Goal: Communication & Community: Connect with others

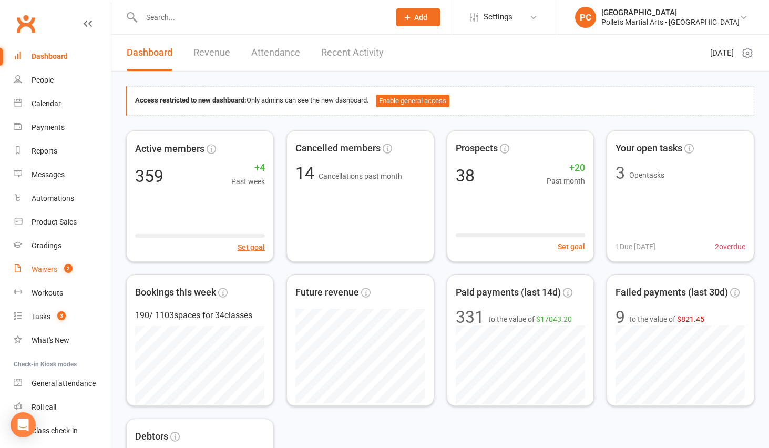
click at [37, 266] on div "Waivers" at bounding box center [45, 269] width 26 height 8
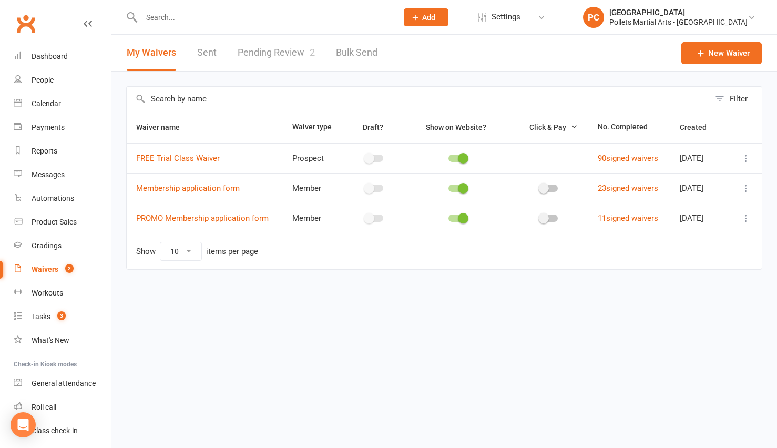
click at [292, 50] on link "Pending Review 2" at bounding box center [275, 53] width 77 height 36
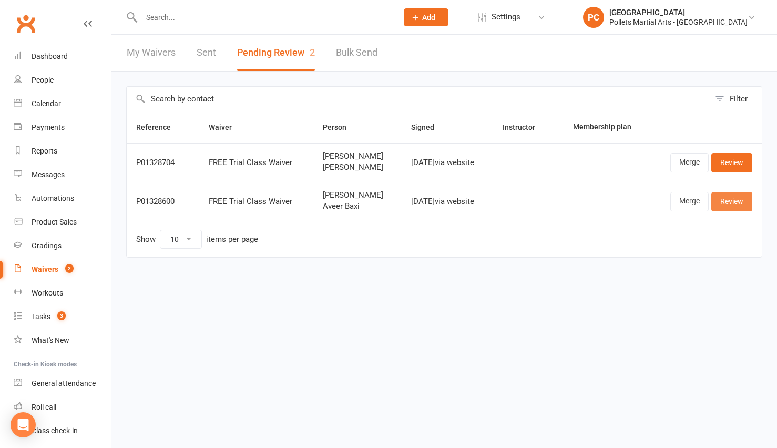
click at [735, 202] on link "Review" at bounding box center [731, 201] width 41 height 19
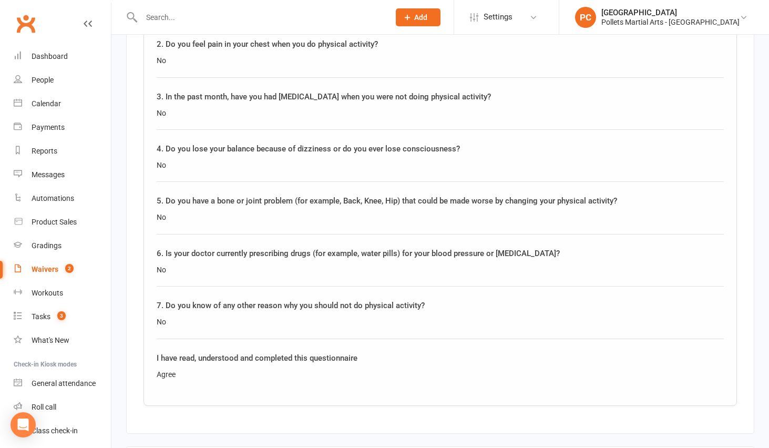
scroll to position [1521, 0]
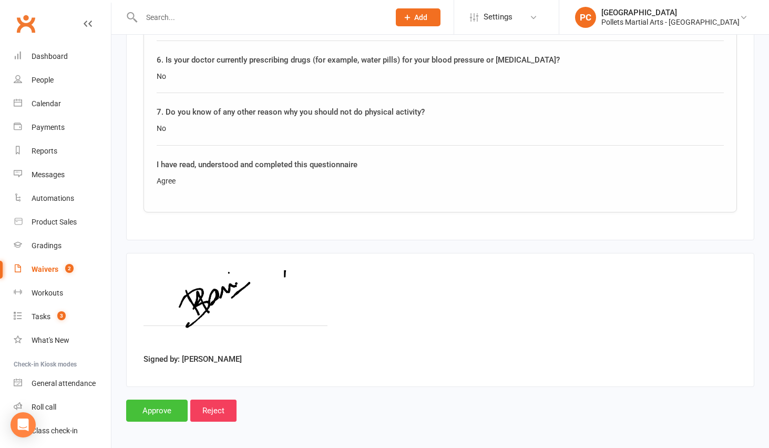
click at [150, 402] on input "Approve" at bounding box center [156, 410] width 61 height 22
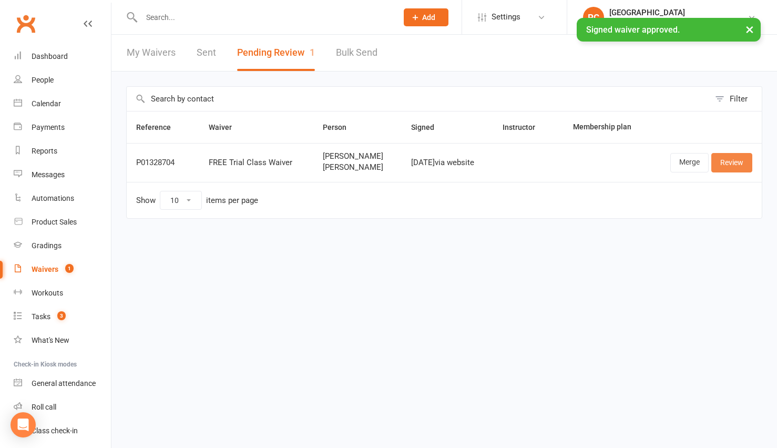
click at [733, 164] on link "Review" at bounding box center [731, 162] width 41 height 19
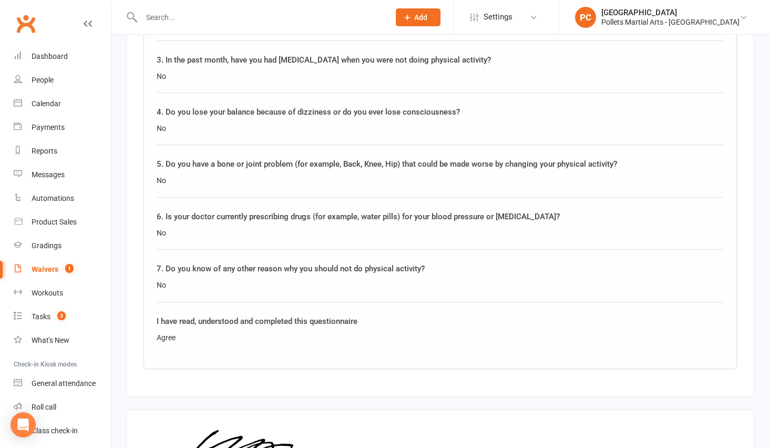
scroll to position [1445, 0]
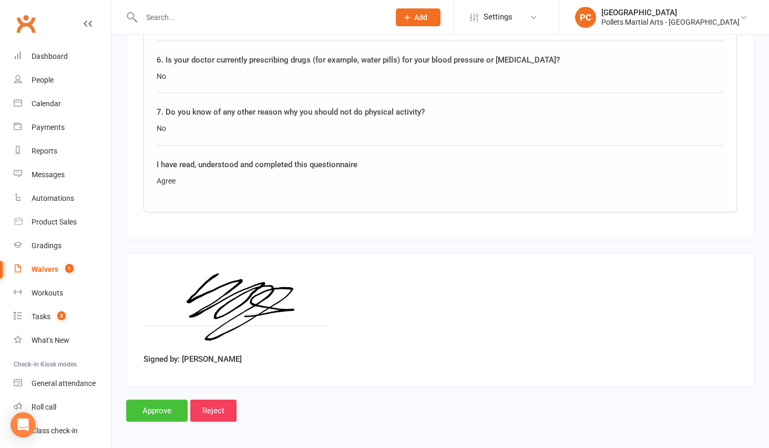
click at [167, 406] on input "Approve" at bounding box center [156, 410] width 61 height 22
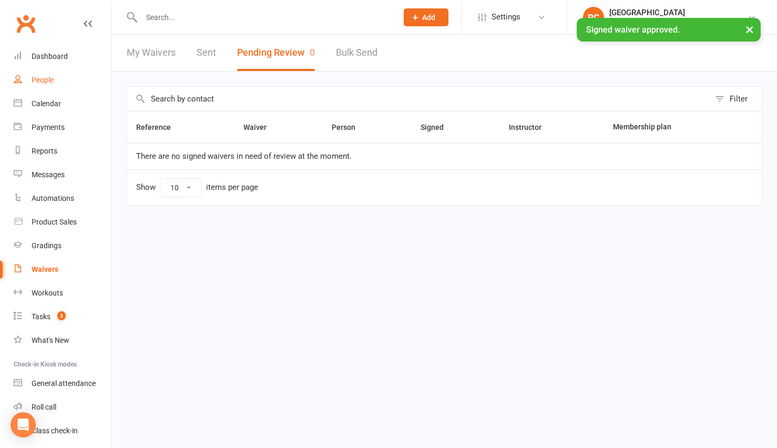
click at [36, 73] on link "People" at bounding box center [62, 80] width 97 height 24
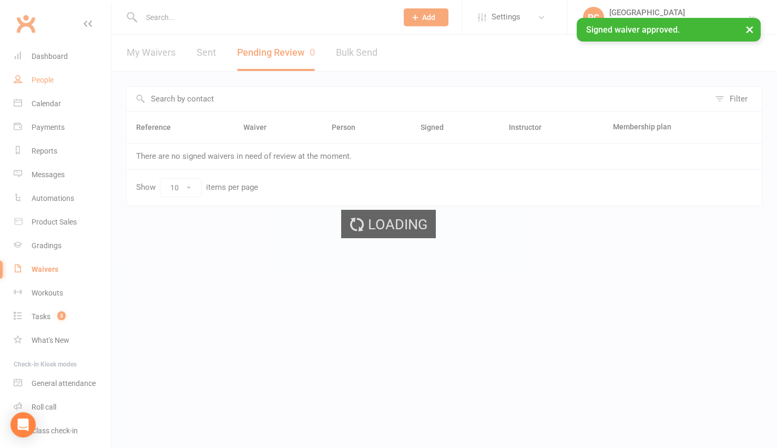
select select "100"
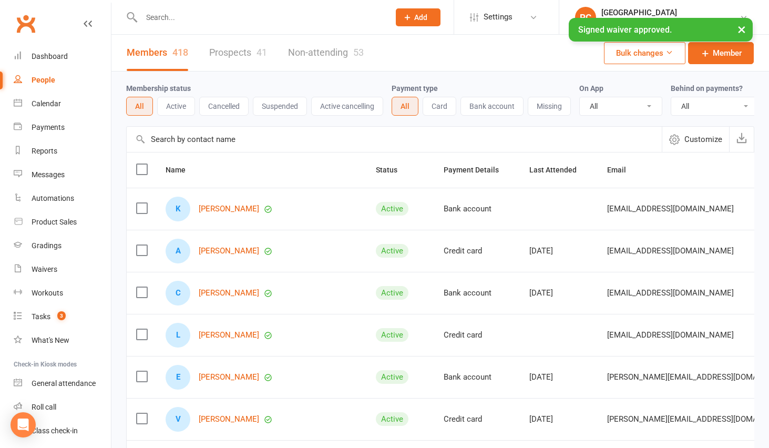
click at [227, 55] on link "Prospects 41" at bounding box center [238, 53] width 58 height 36
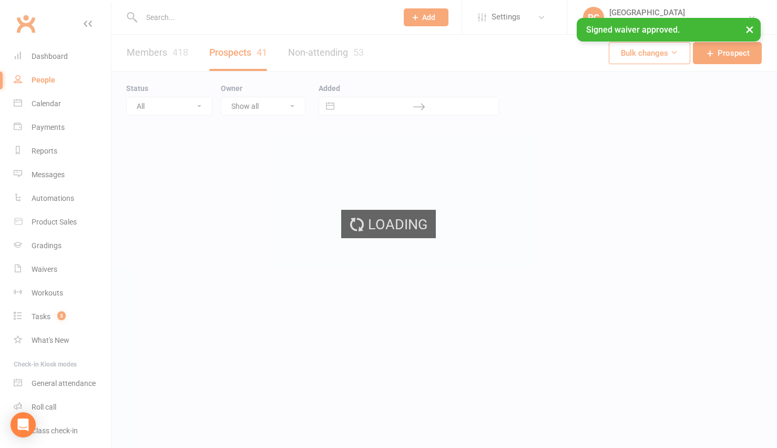
select select "100"
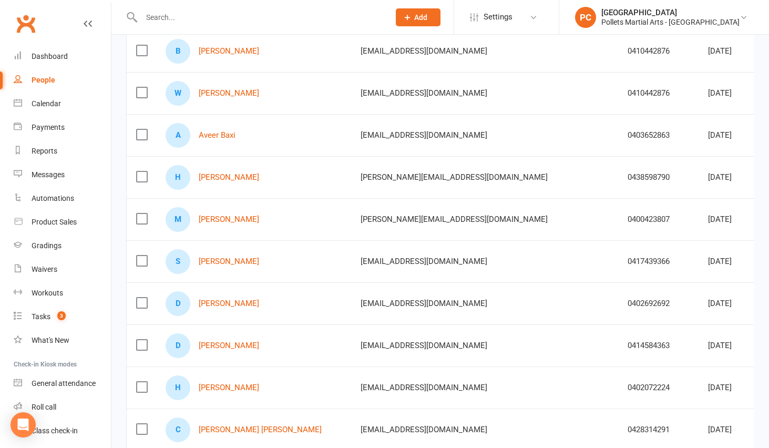
scroll to position [141, 0]
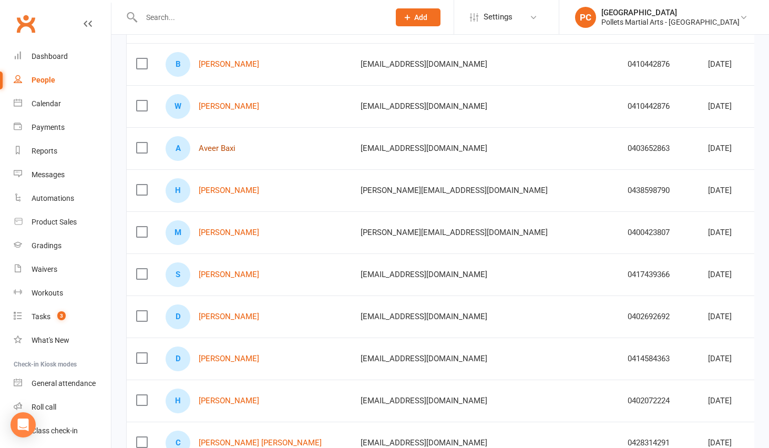
click at [218, 150] on link "Aveer Baxi" at bounding box center [217, 148] width 37 height 9
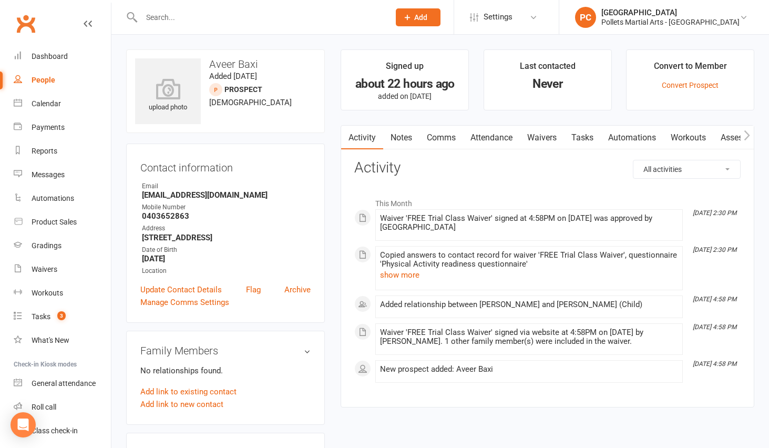
click at [448, 137] on link "Comms" at bounding box center [441, 138] width 44 height 24
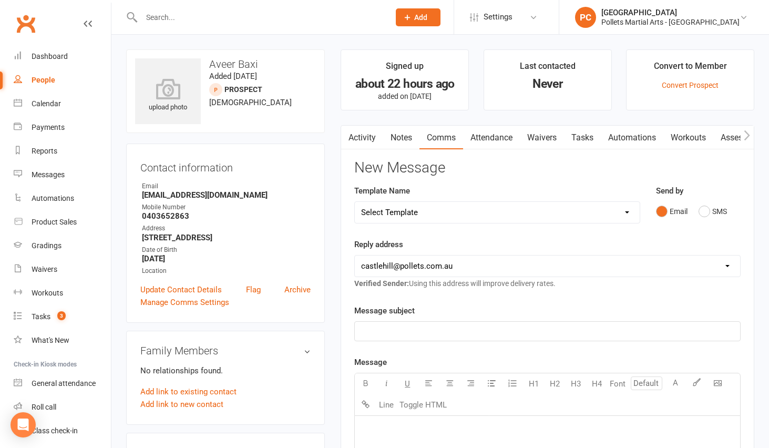
click at [483, 210] on select "Select Template [SMS] [Default template - review before using] Appointment remi…" at bounding box center [497, 212] width 284 height 21
select select "15"
click at [355, 202] on select "Select Template [SMS] [Default template - review before using] Appointment remi…" at bounding box center [497, 212] width 284 height 21
drag, startPoint x: 472, startPoint y: 330, endPoint x: 293, endPoint y: 305, distance: 180.3
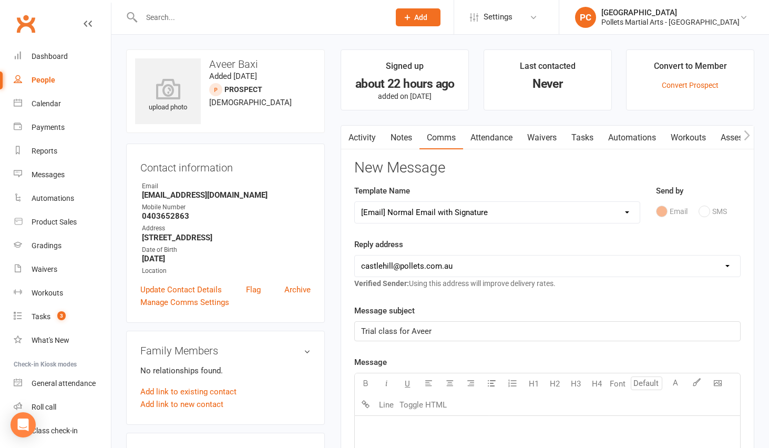
scroll to position [68, 0]
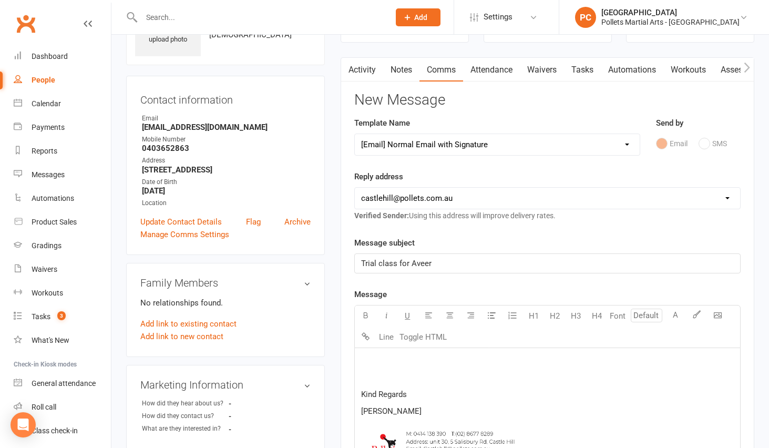
click at [389, 358] on p at bounding box center [547, 361] width 373 height 13
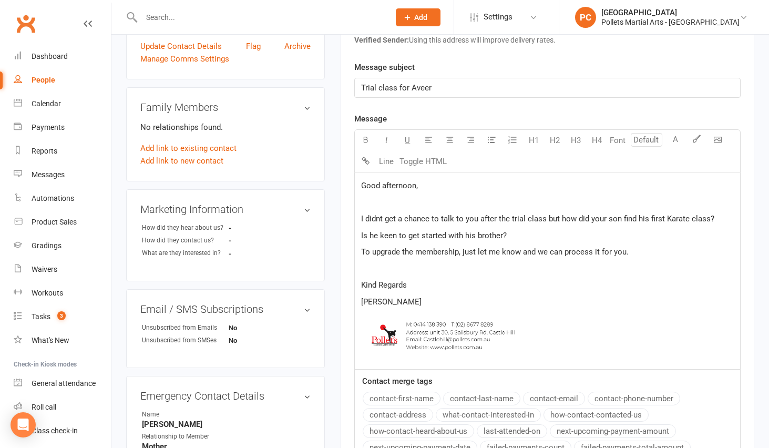
scroll to position [456, 0]
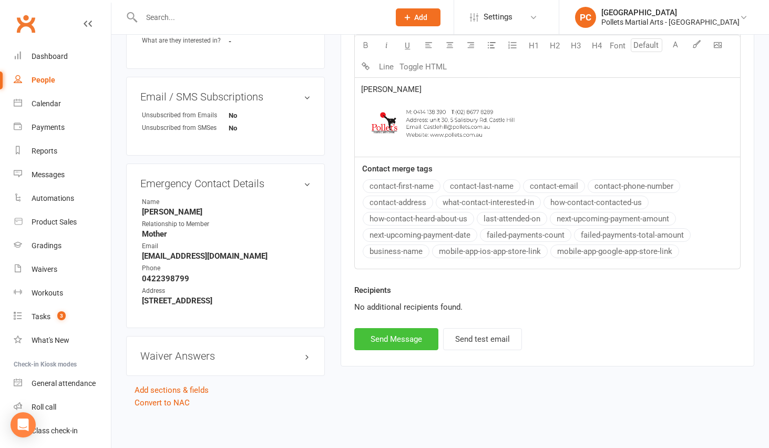
click at [413, 341] on button "Send Message" at bounding box center [396, 339] width 84 height 22
select select
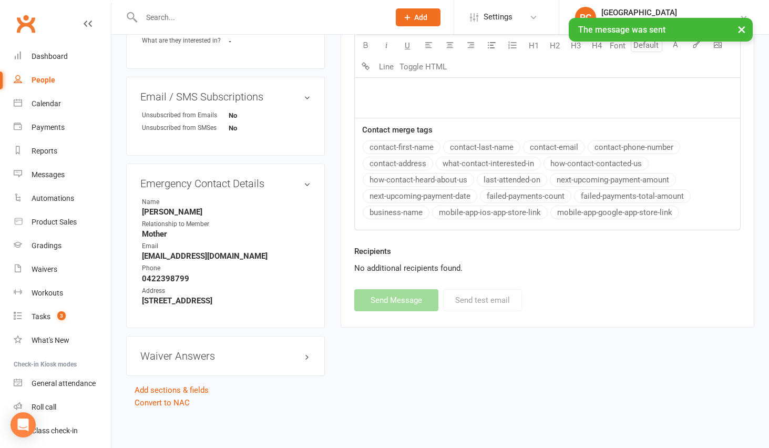
click at [54, 79] on div "People" at bounding box center [44, 80] width 24 height 8
select select "100"
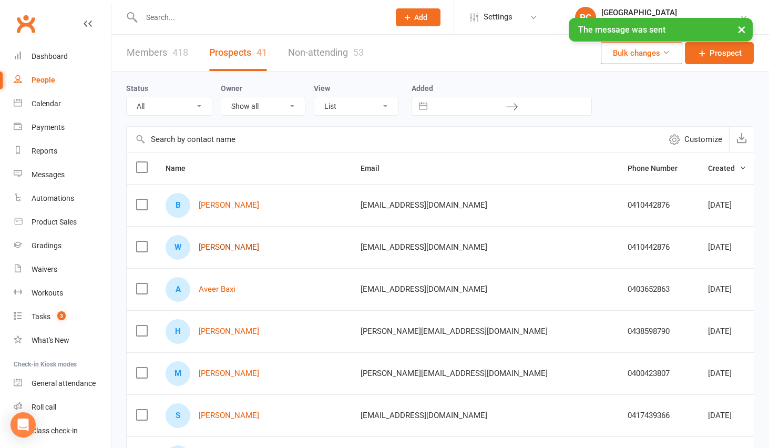
click at [251, 250] on link "[PERSON_NAME]" at bounding box center [229, 247] width 60 height 9
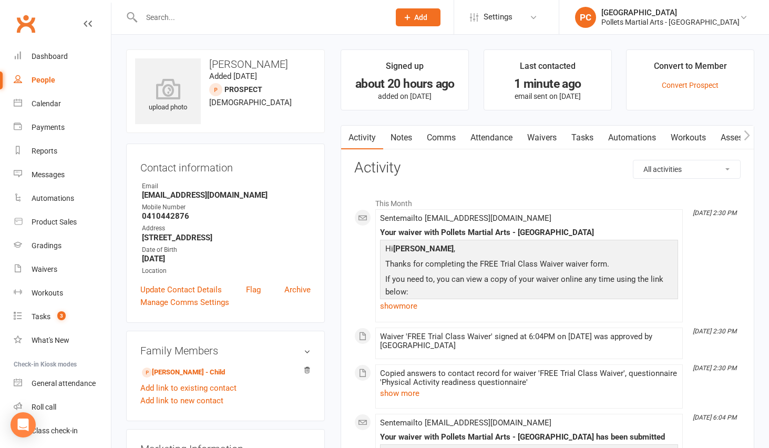
click at [440, 139] on link "Comms" at bounding box center [441, 138] width 44 height 24
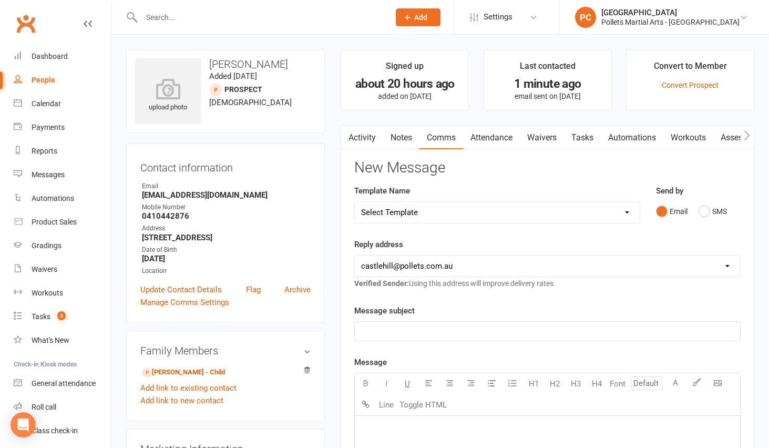
click at [482, 212] on select "Select Template [SMS] [Default template - review before using] Appointment remi…" at bounding box center [497, 212] width 284 height 21
select select "15"
click at [355, 202] on select "Select Template [SMS] [Default template - review before using] Appointment remi…" at bounding box center [497, 212] width 284 height 21
drag, startPoint x: 462, startPoint y: 328, endPoint x: 352, endPoint y: 320, distance: 110.1
click at [352, 320] on div "Activity Notes Comms Attendance Waivers Tasks Automations Workouts Assessments …" at bounding box center [547, 454] width 414 height 658
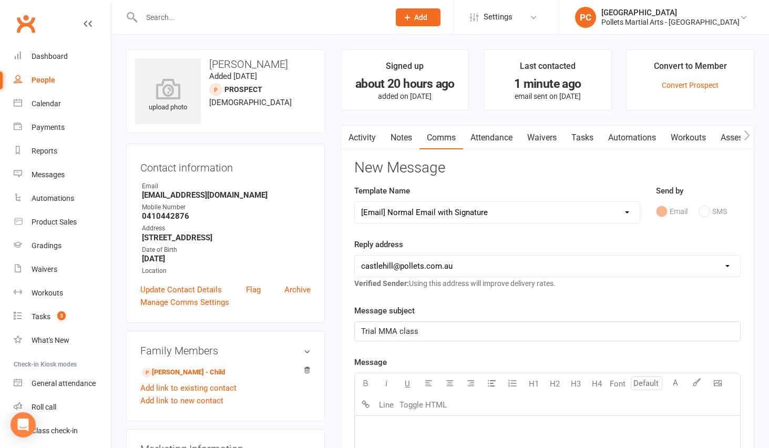
scroll to position [68, 0]
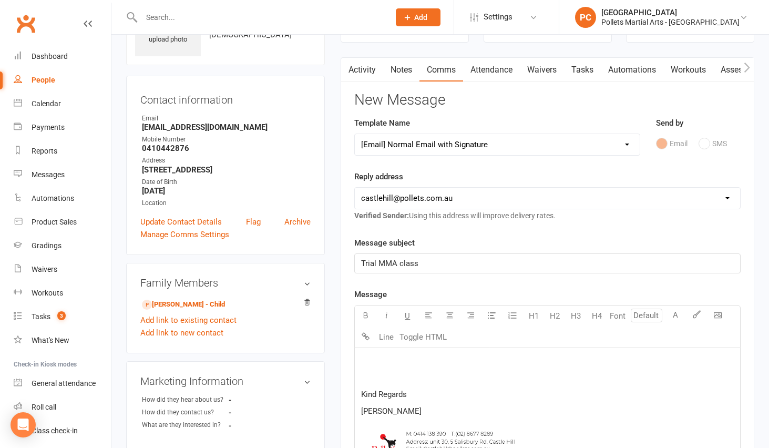
click at [416, 363] on p at bounding box center [547, 361] width 373 height 13
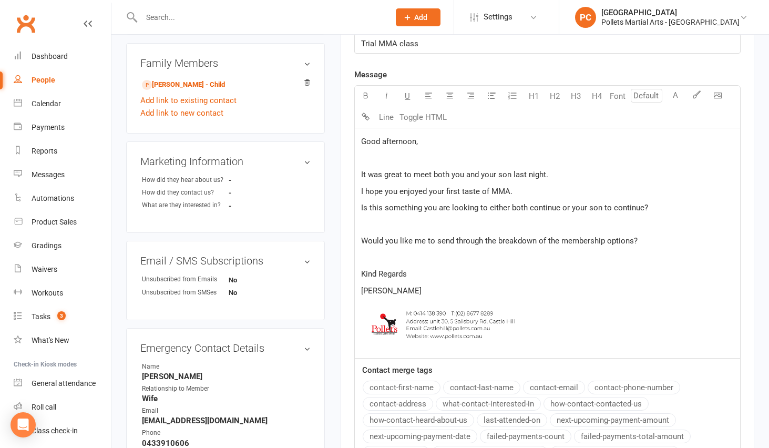
scroll to position [474, 0]
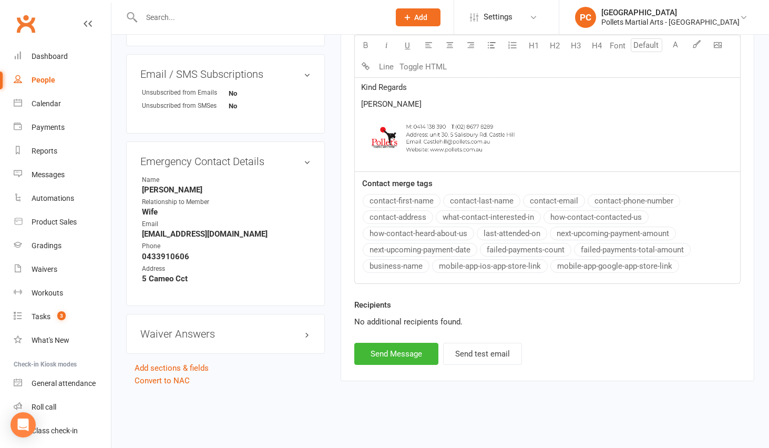
click at [384, 339] on div "Recipients No additional recipients found." at bounding box center [547, 320] width 402 height 44
click at [384, 347] on button "Send Message" at bounding box center [396, 354] width 84 height 22
select select
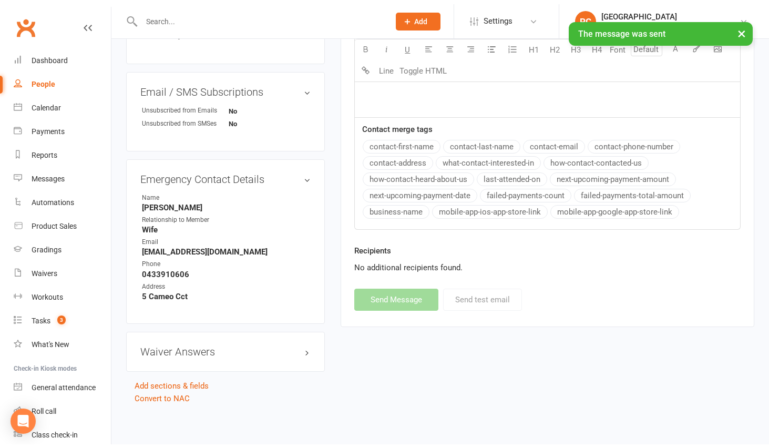
scroll to position [452, 0]
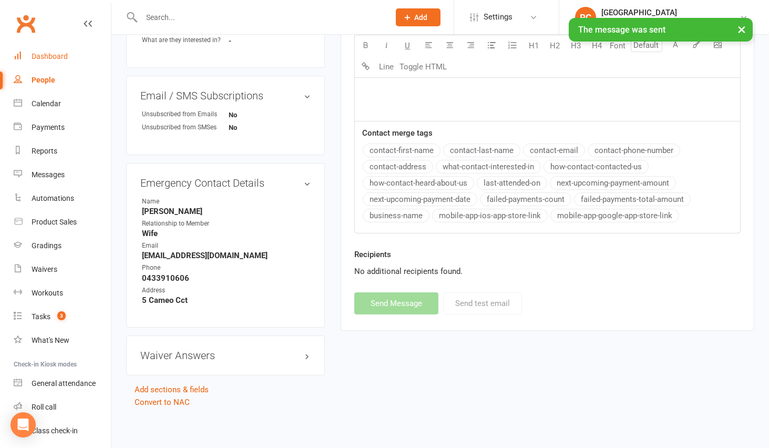
click at [45, 57] on div "Dashboard" at bounding box center [50, 56] width 36 height 8
